Goal: Find specific page/section: Find specific page/section

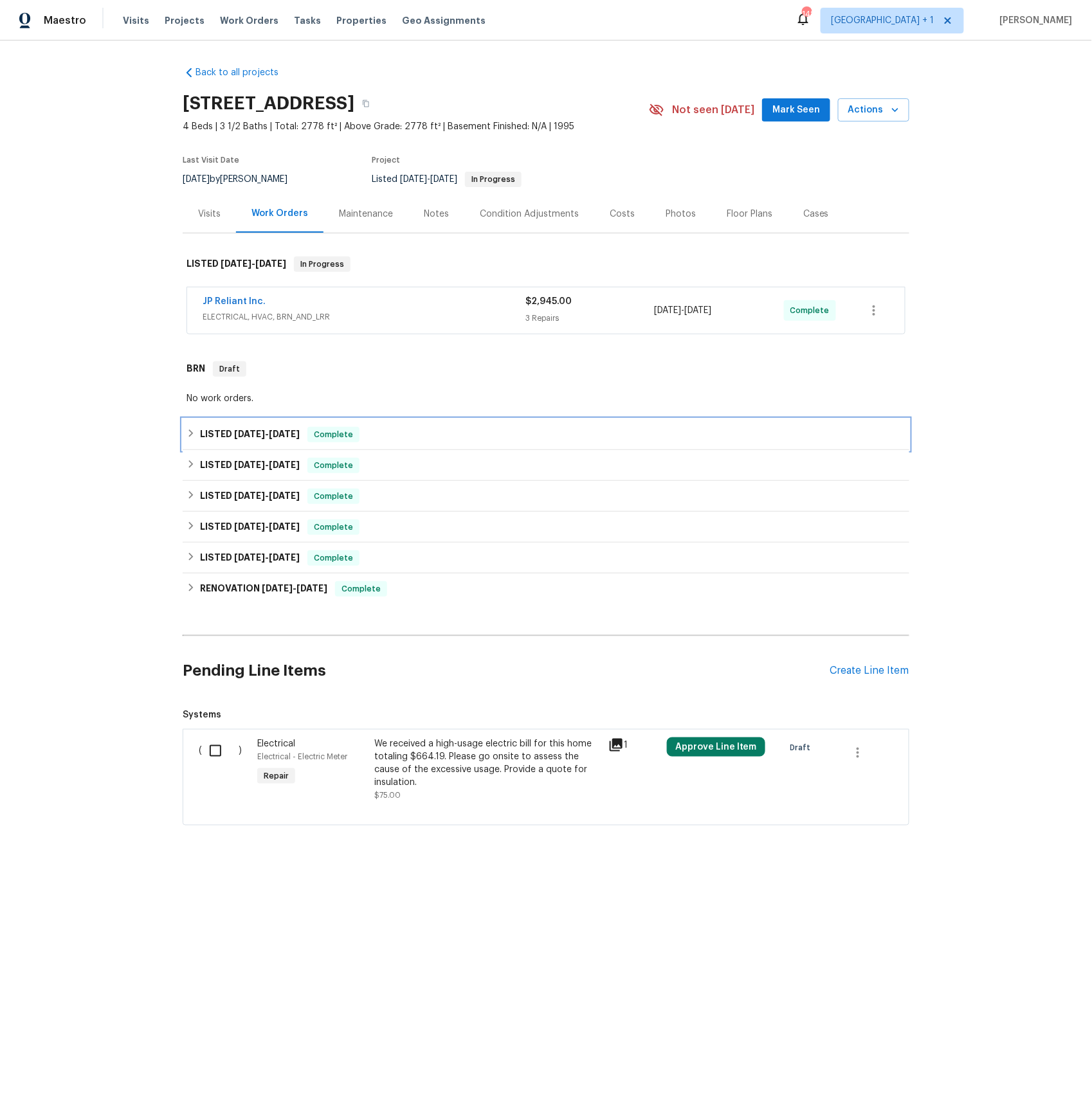
click at [222, 428] on h6 "LISTED [DATE] - [DATE]" at bounding box center [250, 435] width 100 height 15
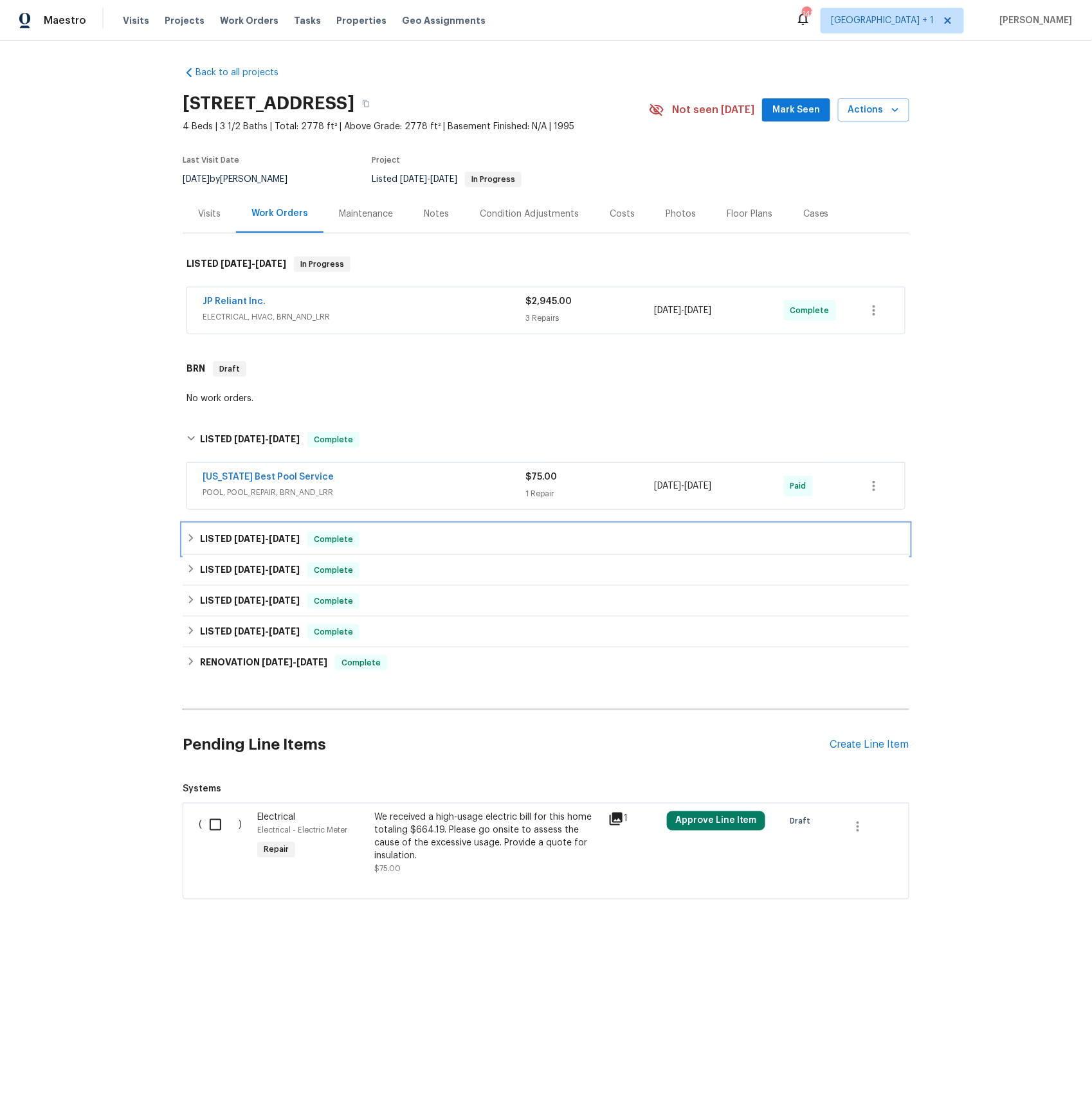
drag, startPoint x: 224, startPoint y: 537, endPoint x: 237, endPoint y: 530, distance: 14.8
click at [224, 537] on h6 "LISTED [DATE] - [DATE]" at bounding box center [250, 539] width 100 height 15
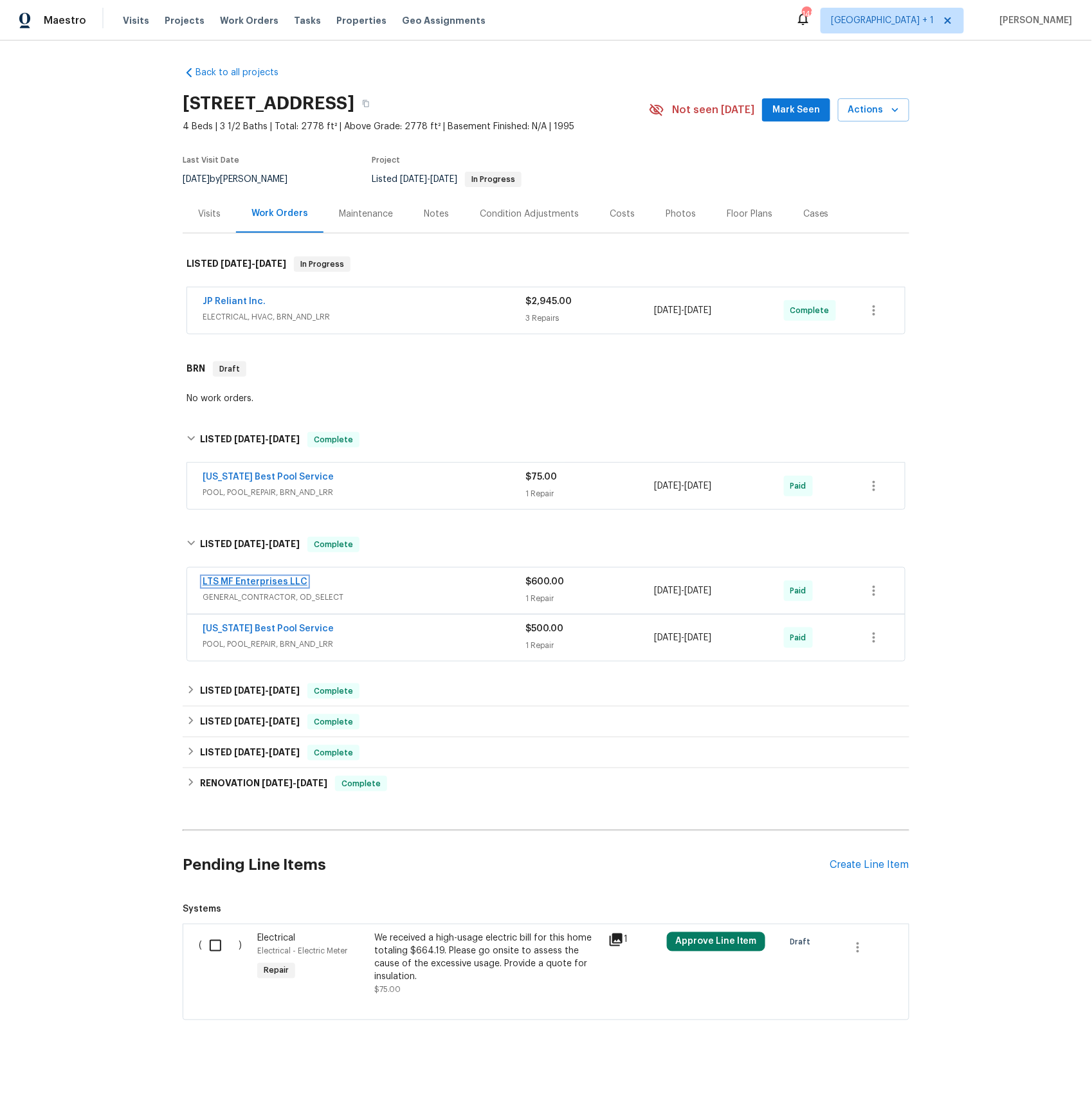
click at [280, 583] on link "LTS MF Enterprises LLC" at bounding box center [255, 582] width 105 height 9
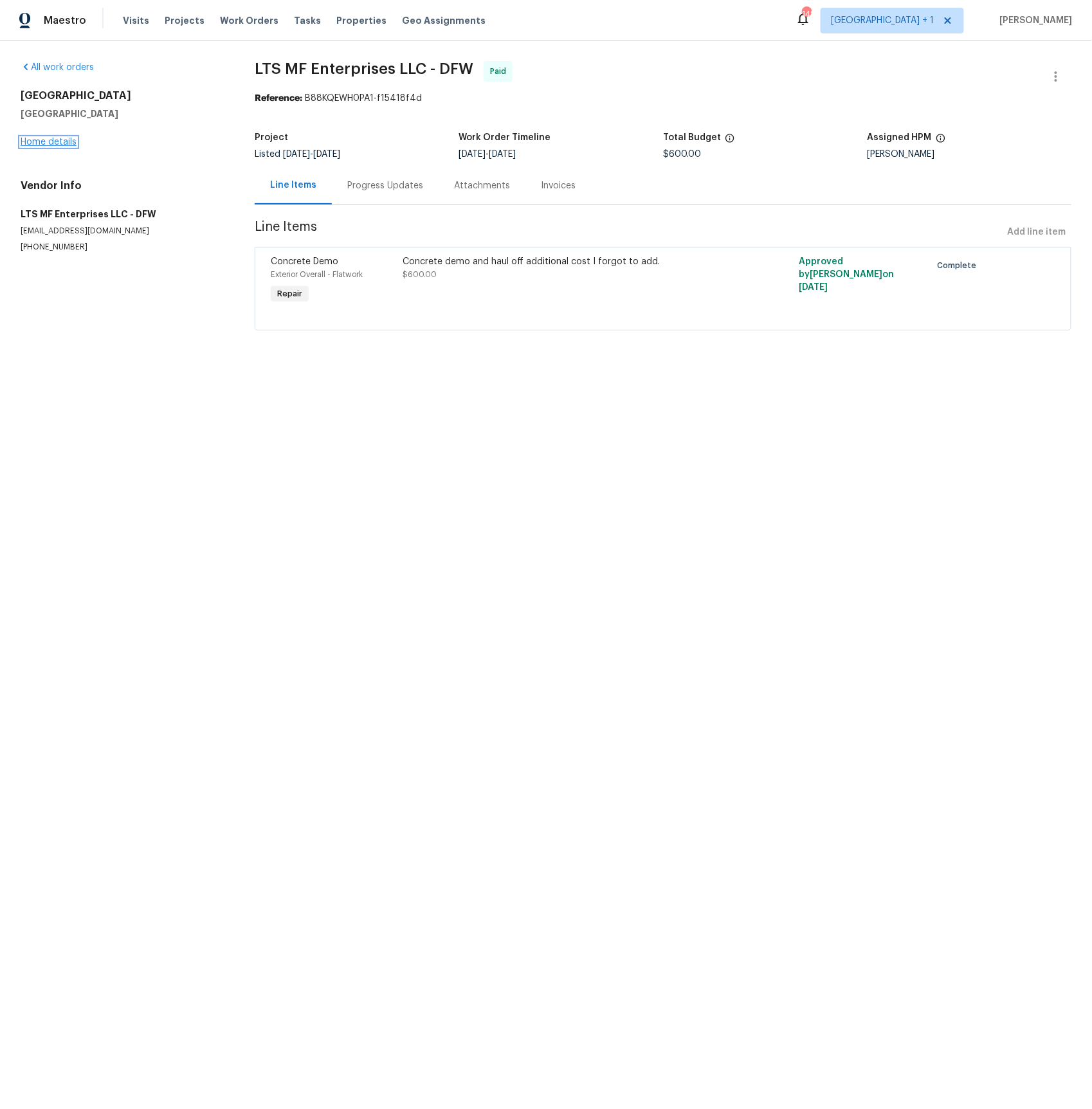
click at [64, 143] on link "Home details" at bounding box center [48, 142] width 56 height 9
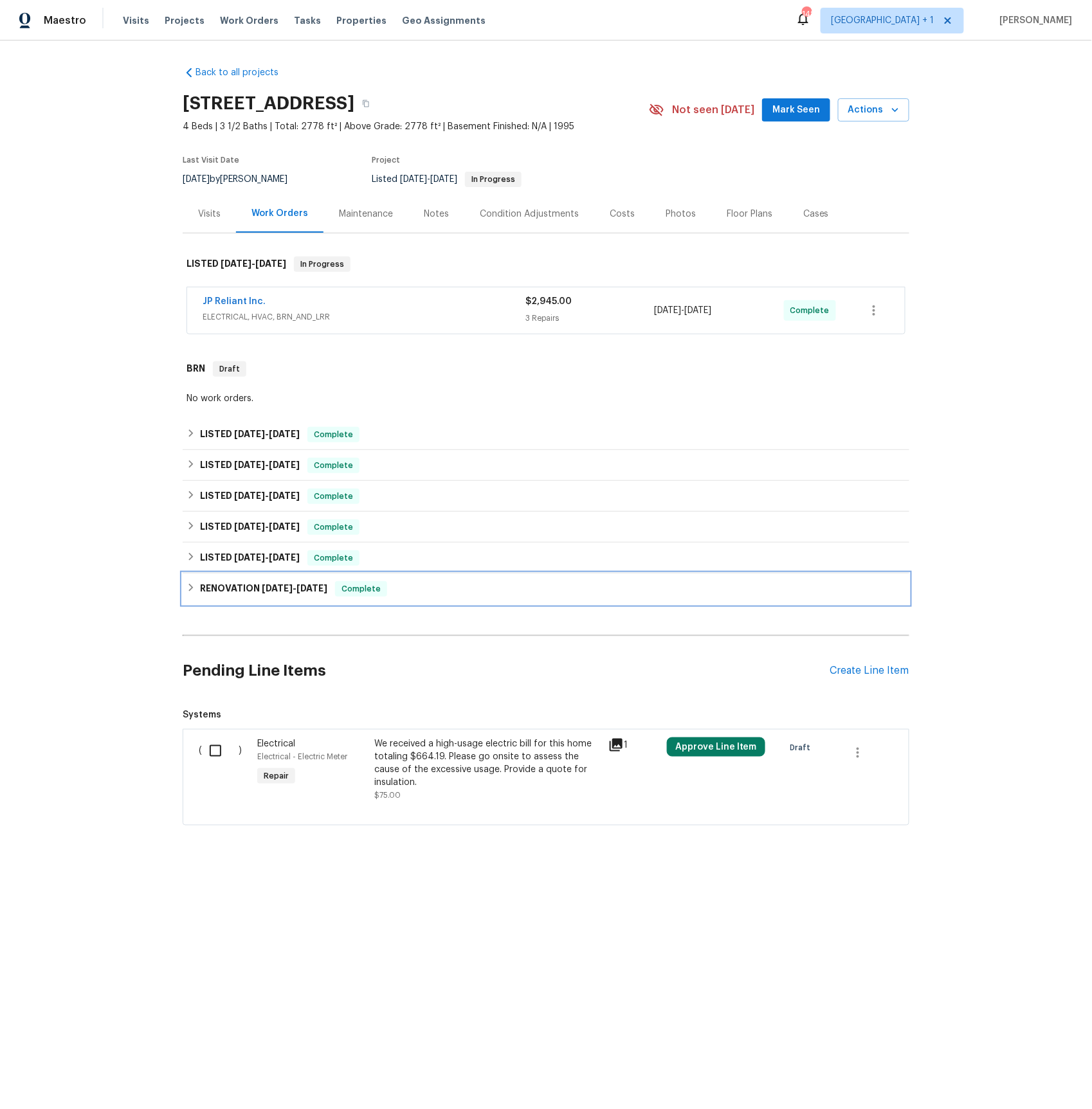
drag, startPoint x: 252, startPoint y: 588, endPoint x: 291, endPoint y: 571, distance: 42.5
click at [252, 588] on h6 "RENOVATION [DATE] - [DATE]" at bounding box center [264, 589] width 127 height 15
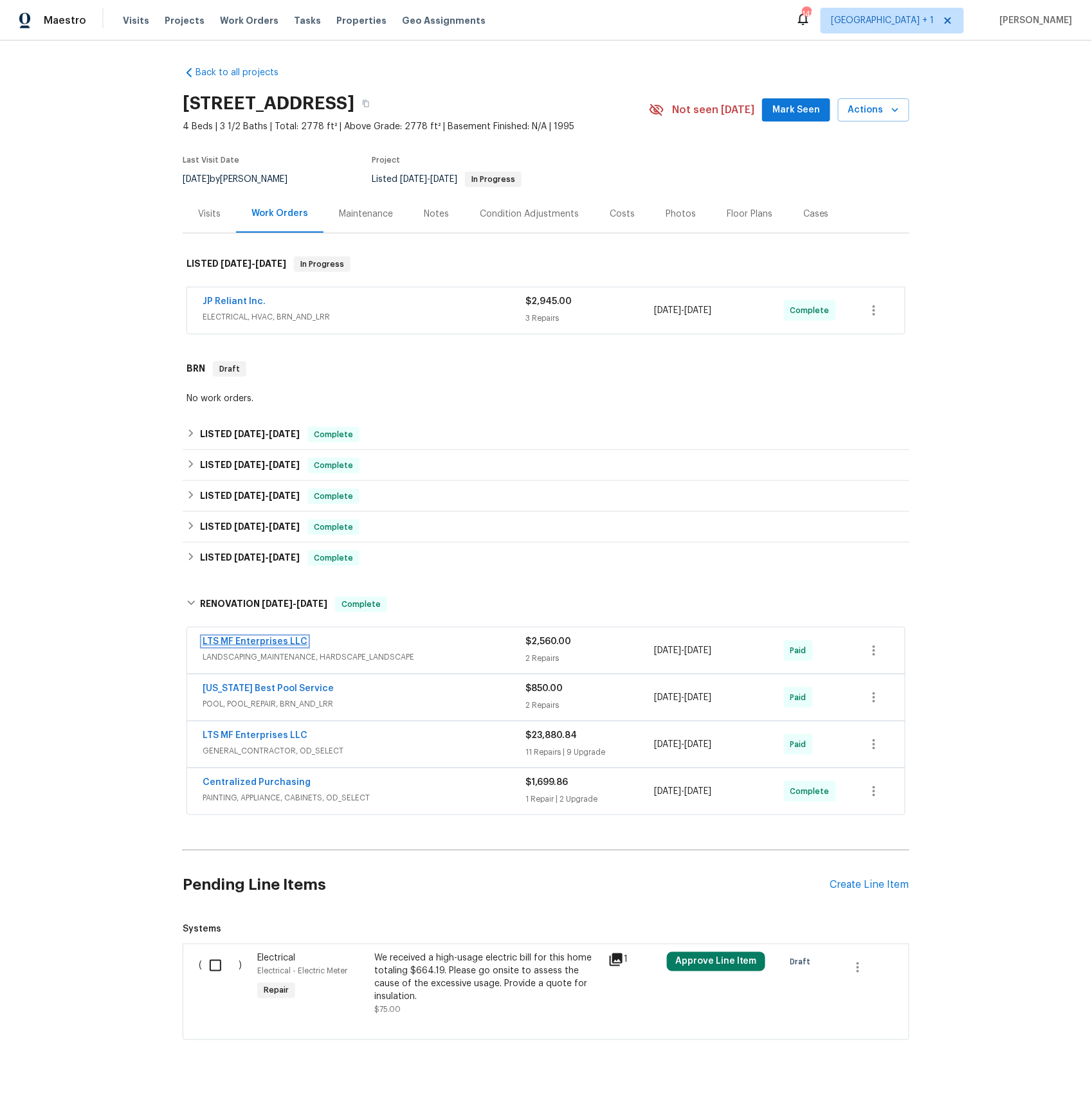
click at [240, 639] on link "LTS MF Enterprises LLC" at bounding box center [255, 642] width 105 height 9
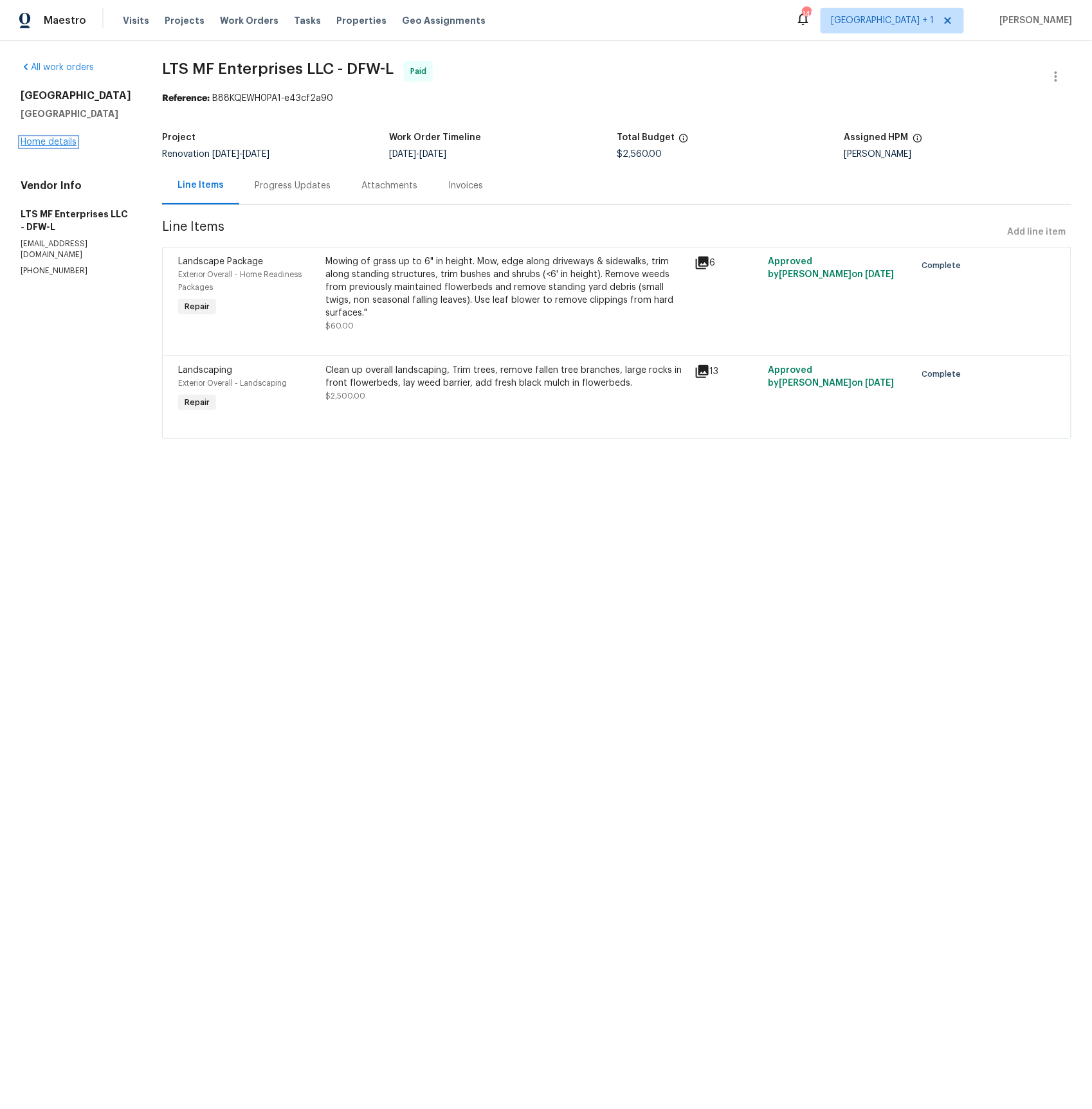
click at [48, 141] on link "Home details" at bounding box center [48, 142] width 56 height 9
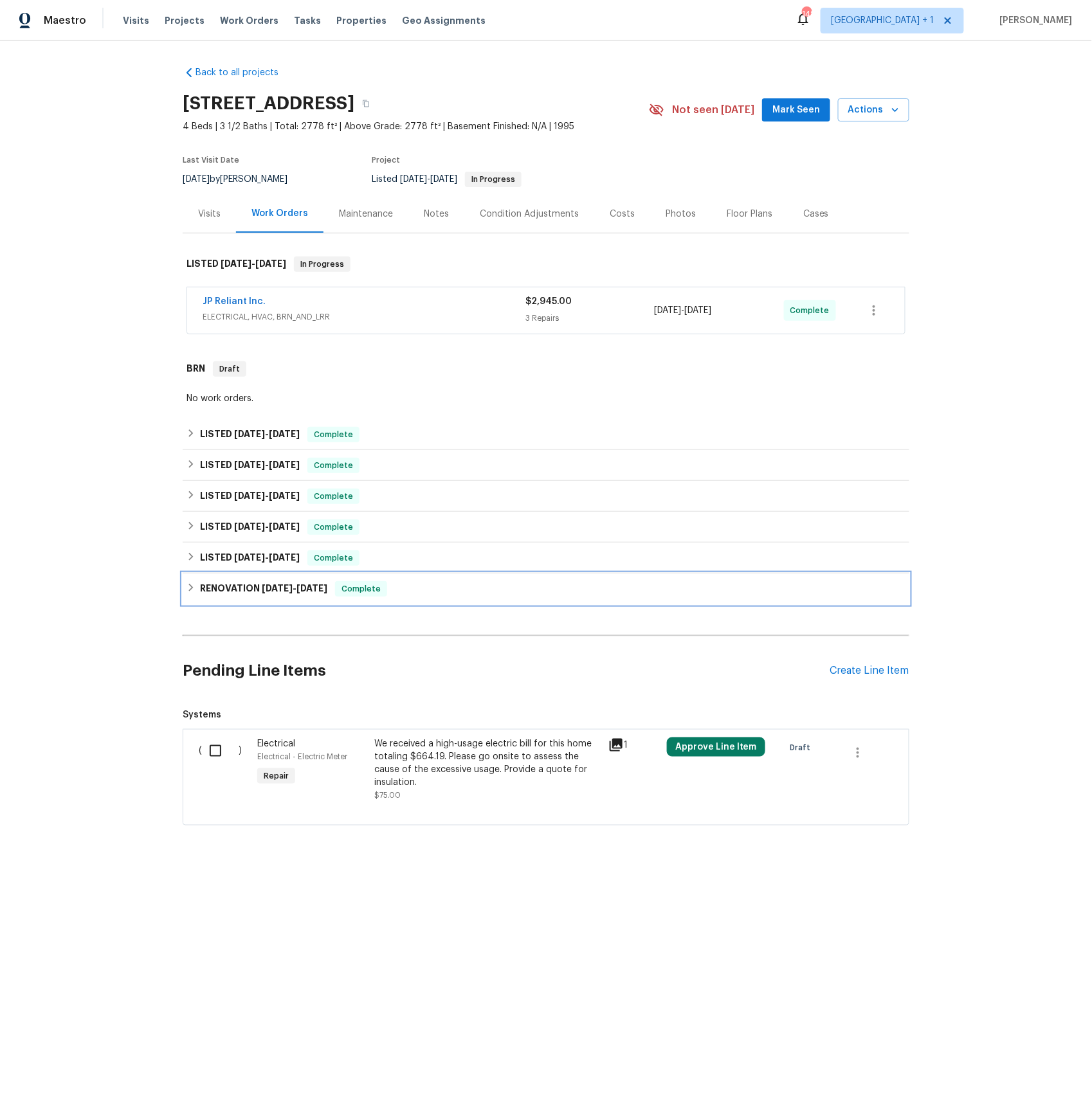
click at [229, 587] on h6 "RENOVATION [DATE] - [DATE]" at bounding box center [264, 589] width 127 height 15
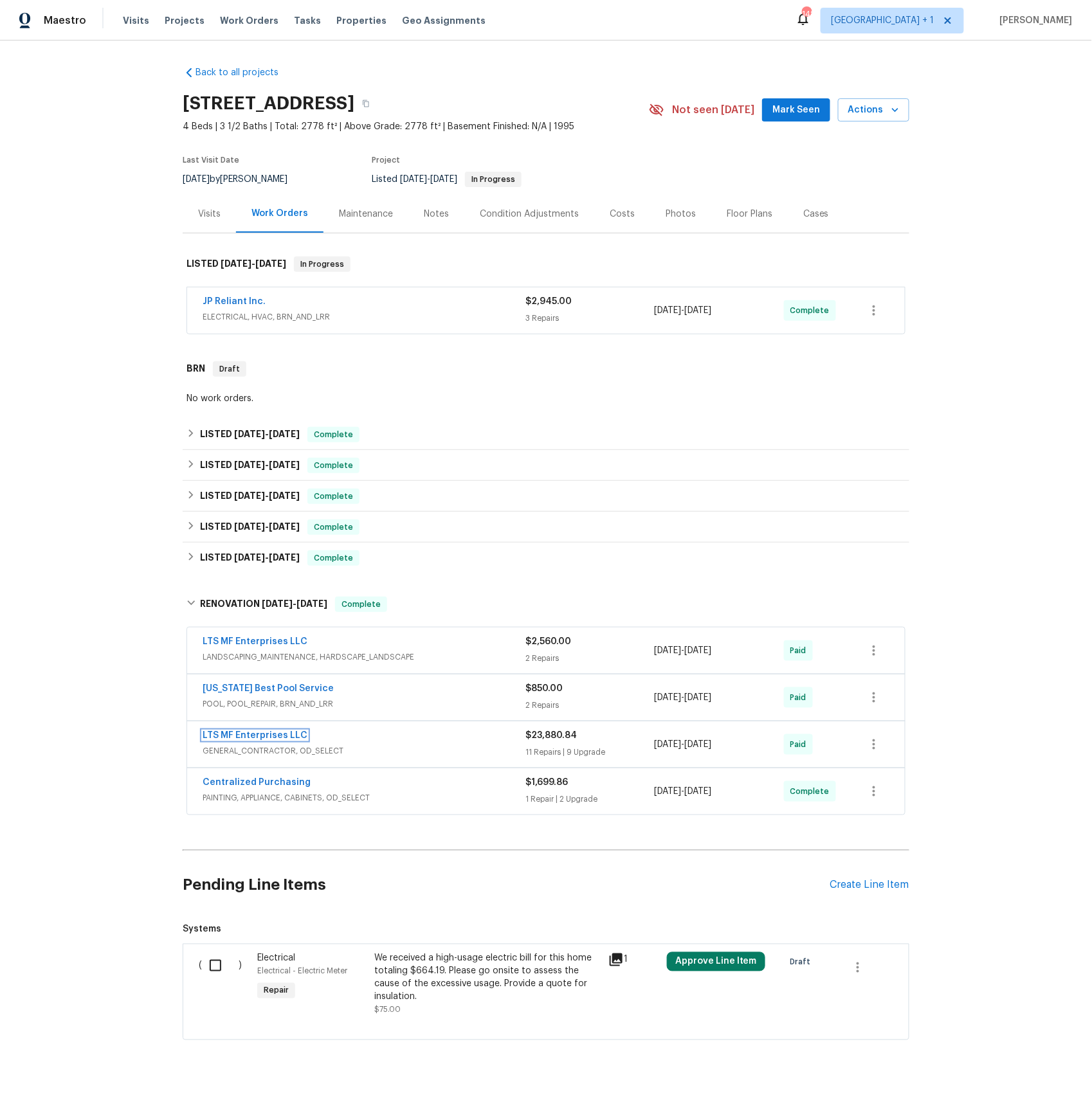
click at [254, 740] on link "LTS MF Enterprises LLC" at bounding box center [255, 736] width 105 height 9
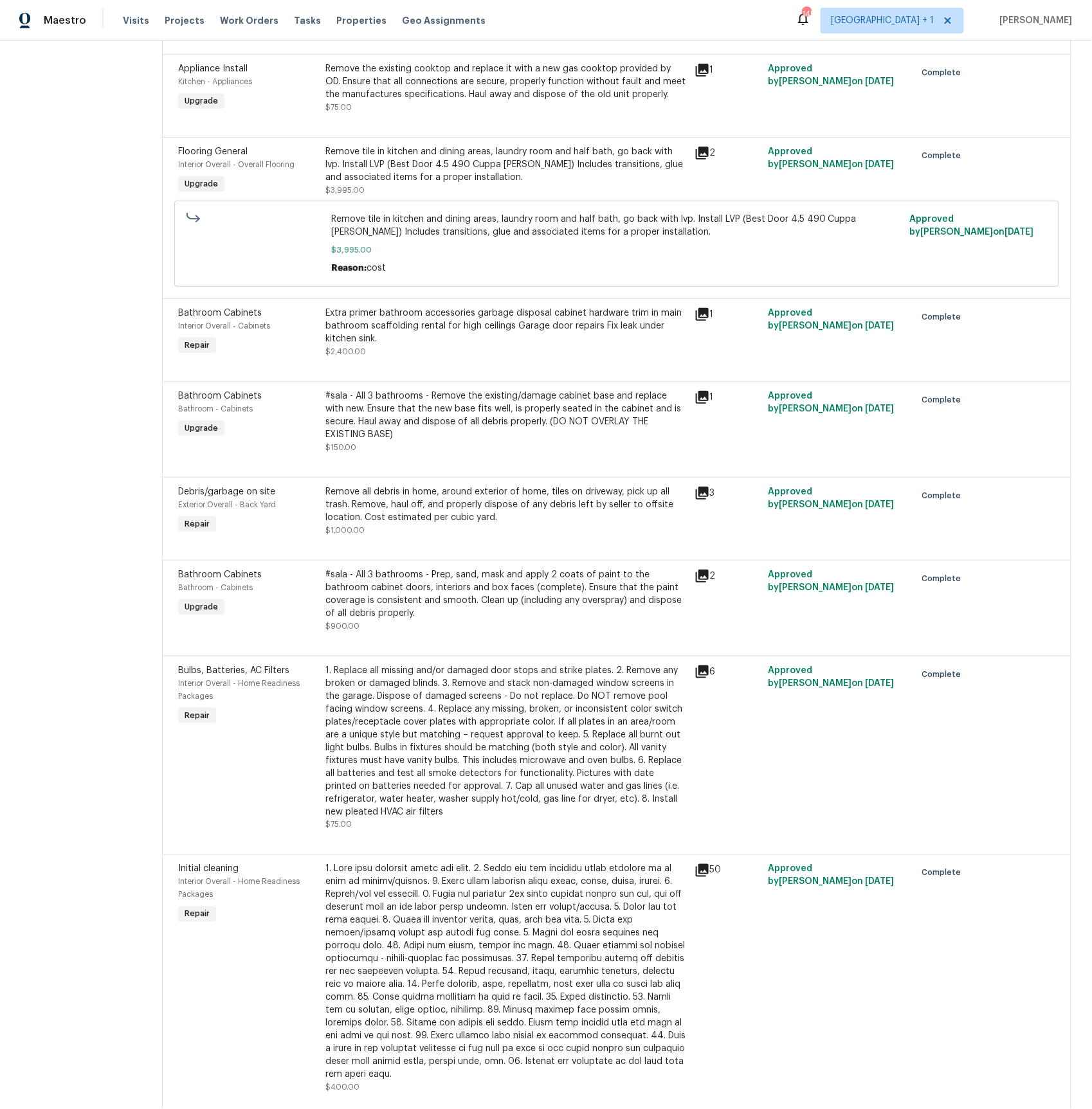
scroll to position [1154, 0]
